Goal: Task Accomplishment & Management: Complete application form

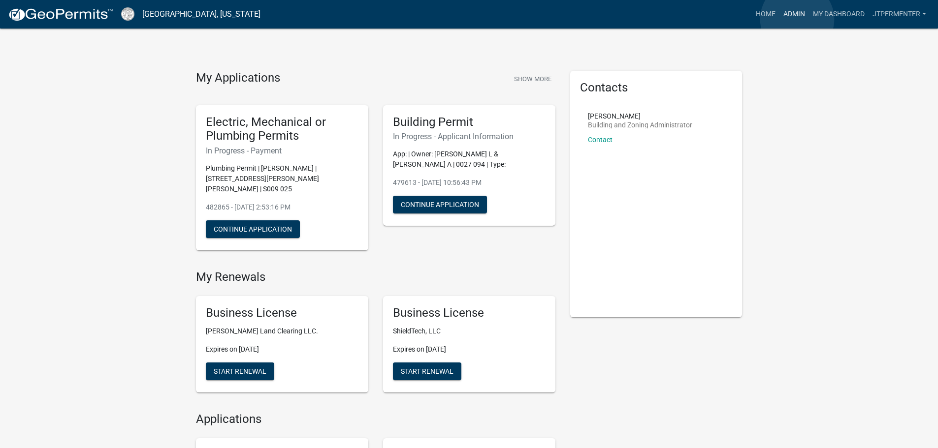
click at [797, 19] on link "Admin" at bounding box center [794, 14] width 30 height 19
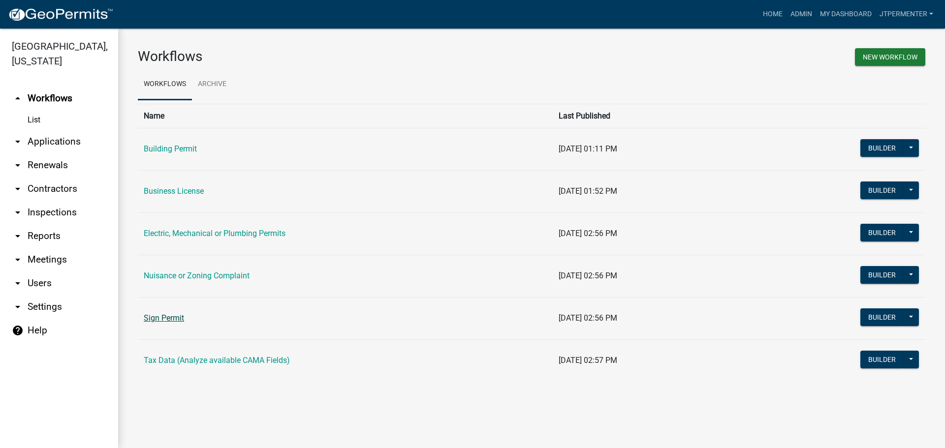
click at [160, 321] on link "Sign Permit" at bounding box center [164, 317] width 40 height 9
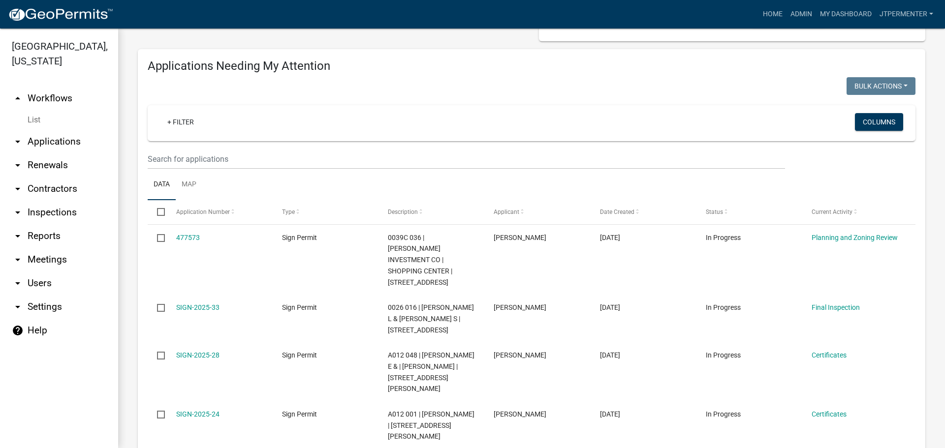
scroll to position [98, 0]
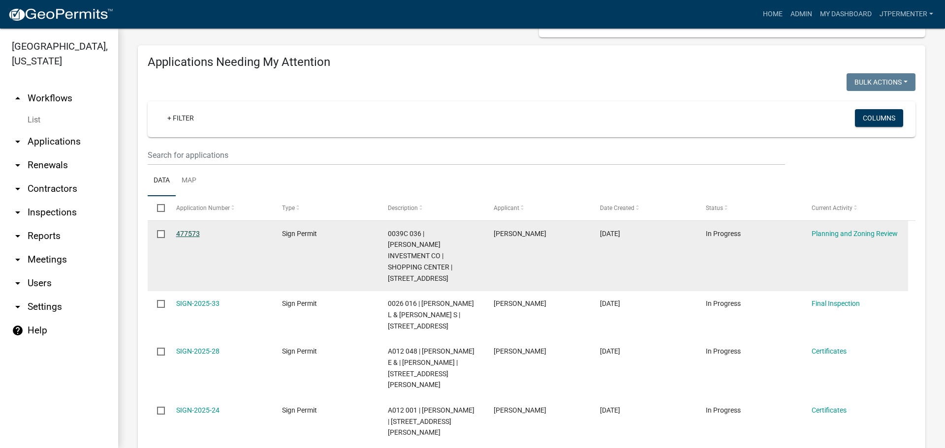
click at [191, 230] on link "477573" at bounding box center [188, 234] width 24 height 8
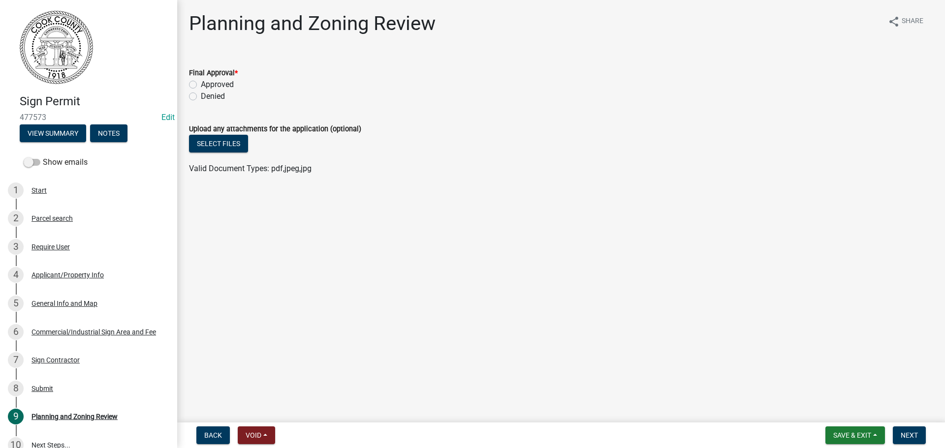
click at [201, 87] on label "Approved" at bounding box center [217, 85] width 33 height 12
click at [201, 85] on input "Approved" at bounding box center [204, 82] width 6 height 6
radio input "true"
click at [913, 436] on span "Next" at bounding box center [909, 436] width 17 height 8
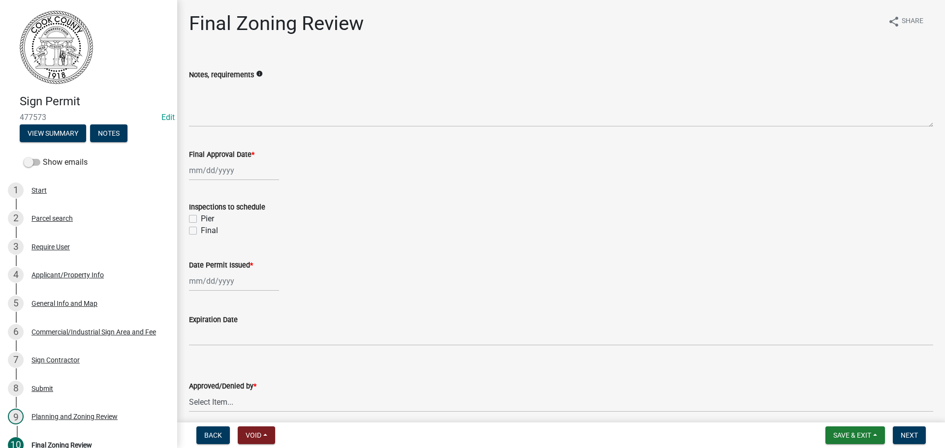
select select "9"
select select "2025"
click at [205, 180] on div "[PERSON_NAME] Feb Mar Apr [PERSON_NAME][DATE] Oct Nov [DATE] 1526 1527 1528 152…" at bounding box center [234, 170] width 90 height 20
click at [214, 272] on div "23" at bounding box center [215, 270] width 16 height 16
type input "[DATE]"
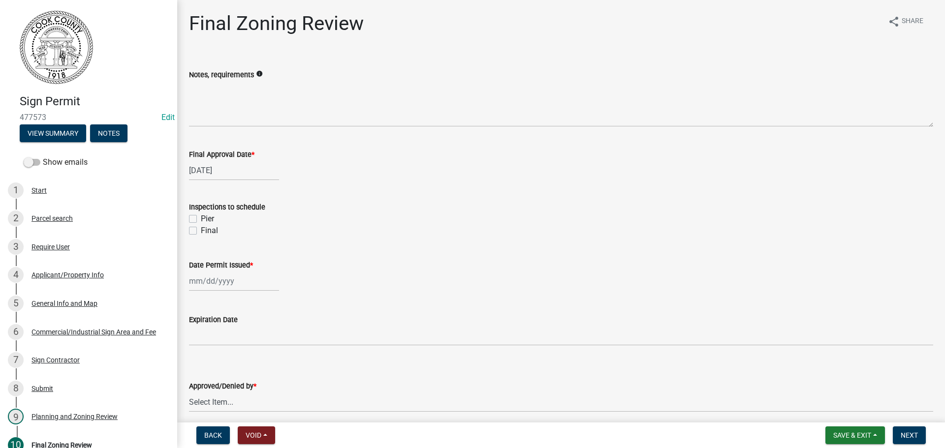
click at [201, 232] on label "Final" at bounding box center [209, 231] width 17 height 12
click at [201, 231] on input "Final" at bounding box center [204, 228] width 6 height 6
checkbox input "true"
checkbox input "false"
checkbox input "true"
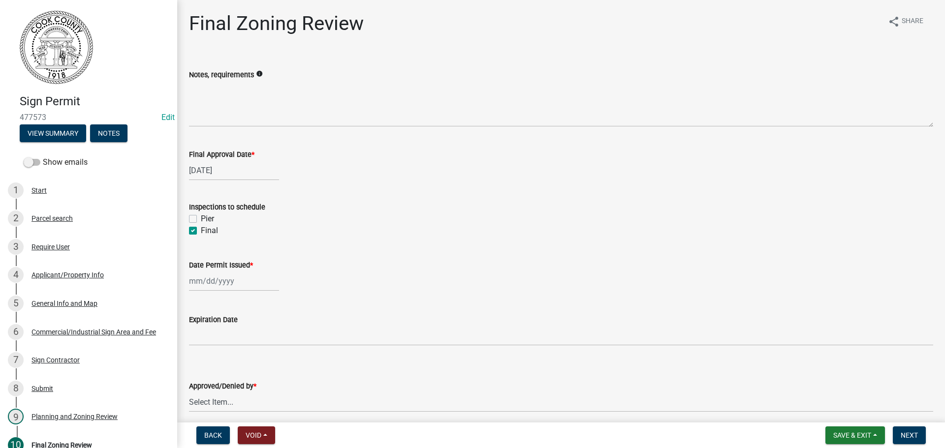
click at [203, 281] on div at bounding box center [234, 281] width 90 height 20
select select "9"
select select "2025"
click at [214, 230] on div "23" at bounding box center [215, 229] width 16 height 16
type input "[DATE]"
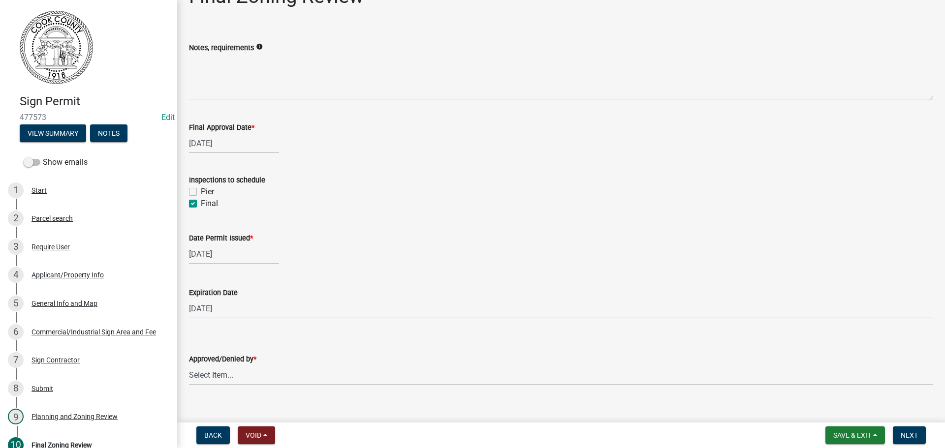
scroll to position [41, 0]
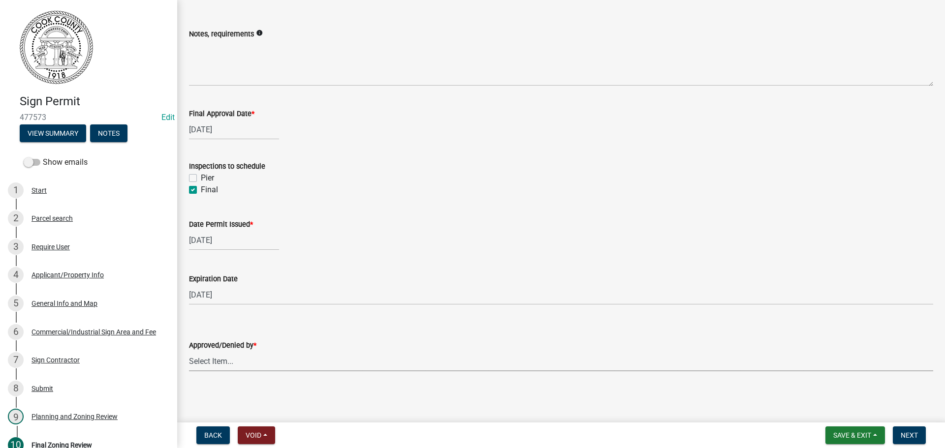
click at [222, 358] on select "Select Item... [PERSON_NAME]" at bounding box center [561, 361] width 744 height 20
click at [189, 351] on select "Select Item... [PERSON_NAME]" at bounding box center [561, 361] width 744 height 20
select select "57944beb-e4e4-46ad-9733-d63fff686342"
click at [915, 432] on span "Next" at bounding box center [909, 436] width 17 height 8
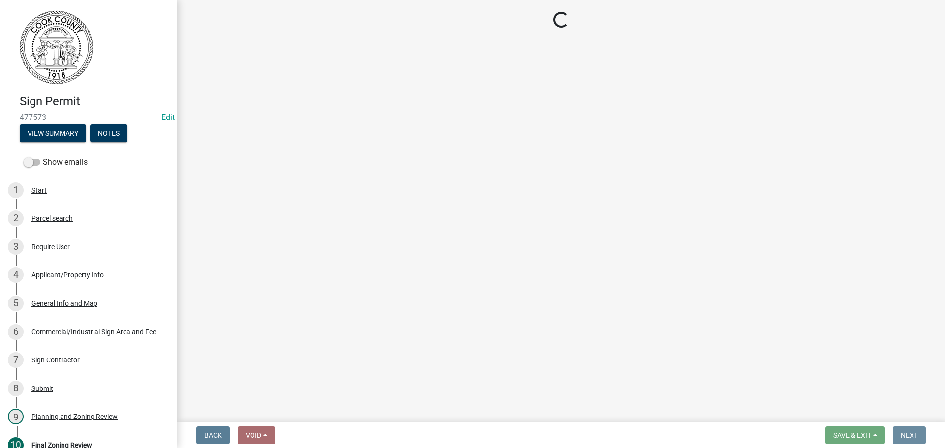
scroll to position [0, 0]
select select "3: 3"
